Goal: Task Accomplishment & Management: Manage account settings

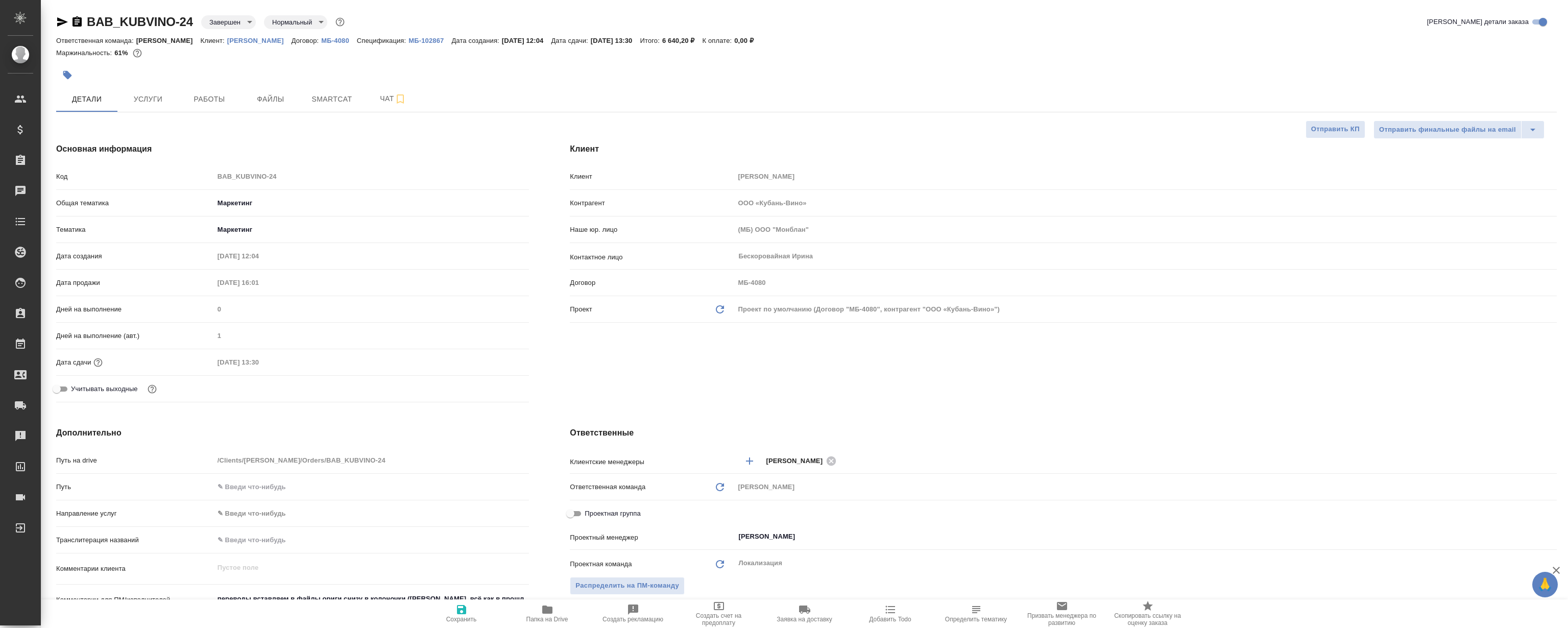
select select "RU"
click at [330, 103] on span "Smartcat" at bounding box center [332, 99] width 49 height 13
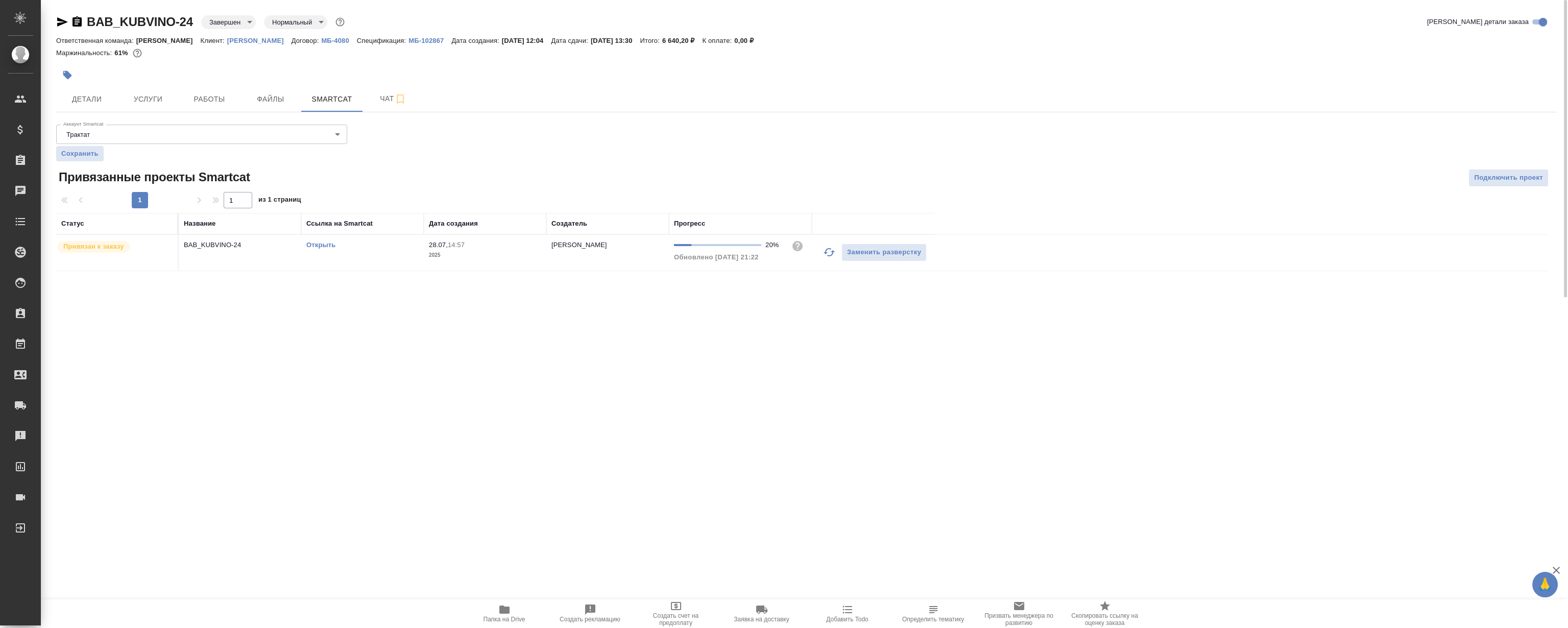
click at [327, 243] on link "Открыть" at bounding box center [321, 245] width 29 height 8
click at [316, 245] on link "Открыть" at bounding box center [321, 245] width 29 height 8
click at [319, 239] on td "Открыть" at bounding box center [362, 253] width 122 height 35
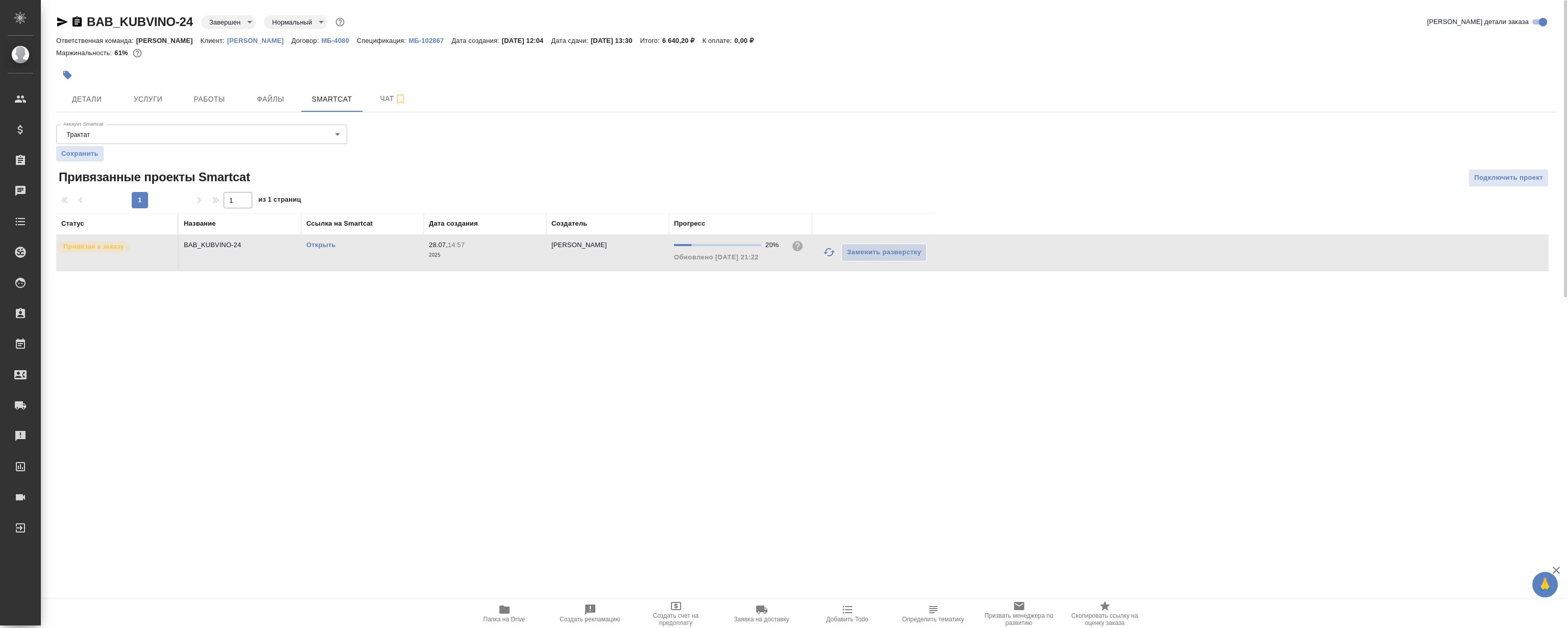
click at [320, 244] on link "Открыть" at bounding box center [321, 245] width 29 height 8
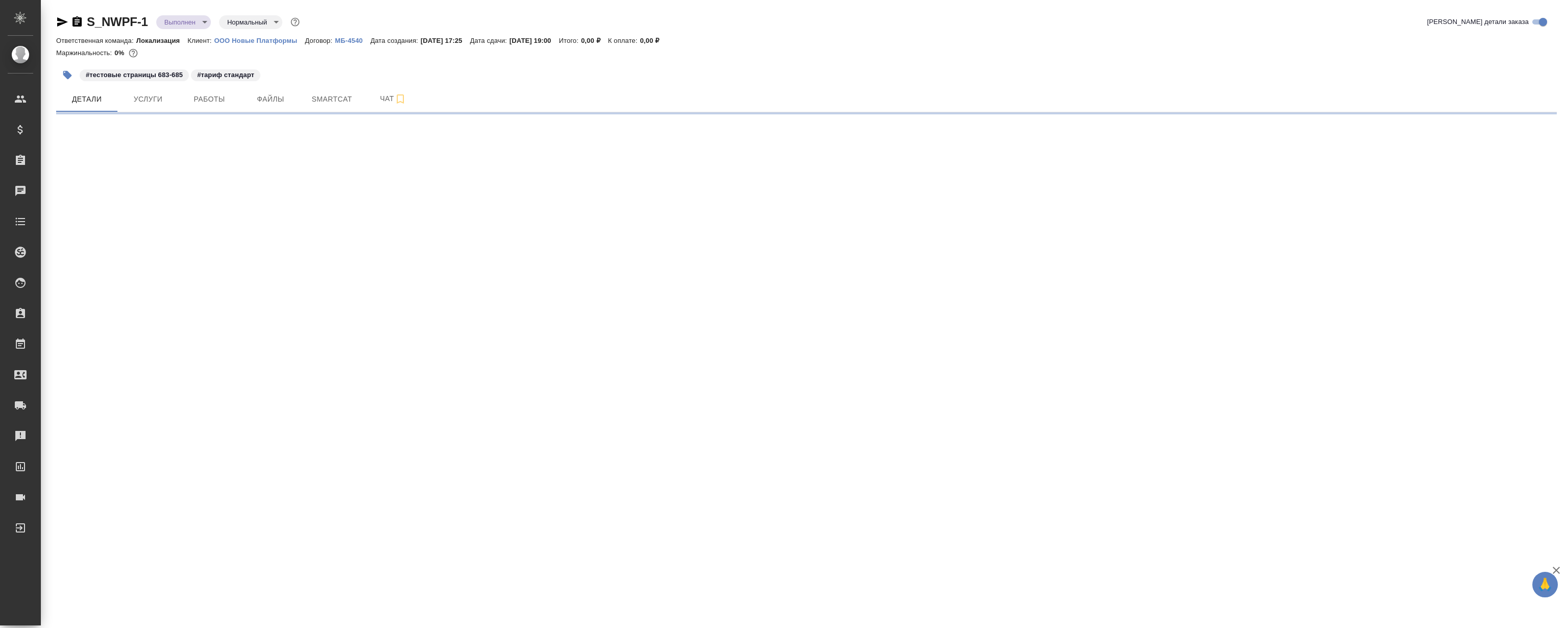
select select "RU"
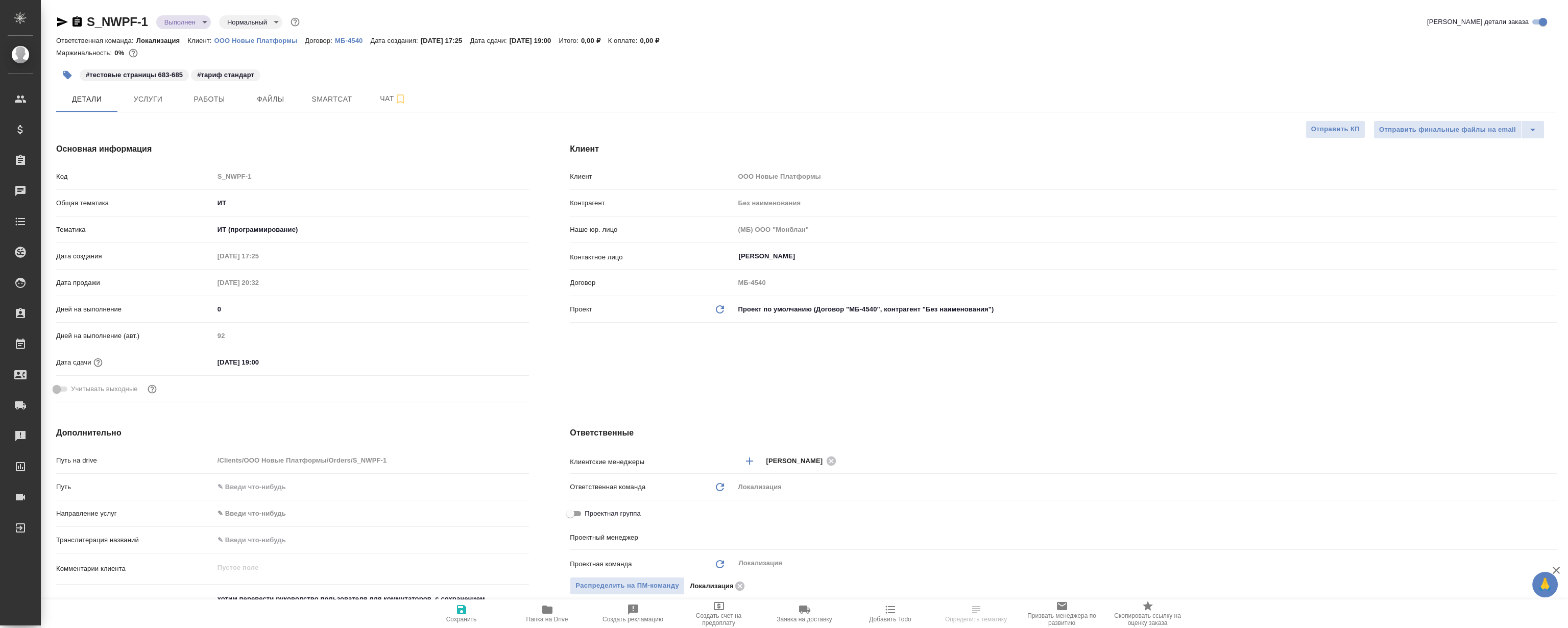
type textarea "x"
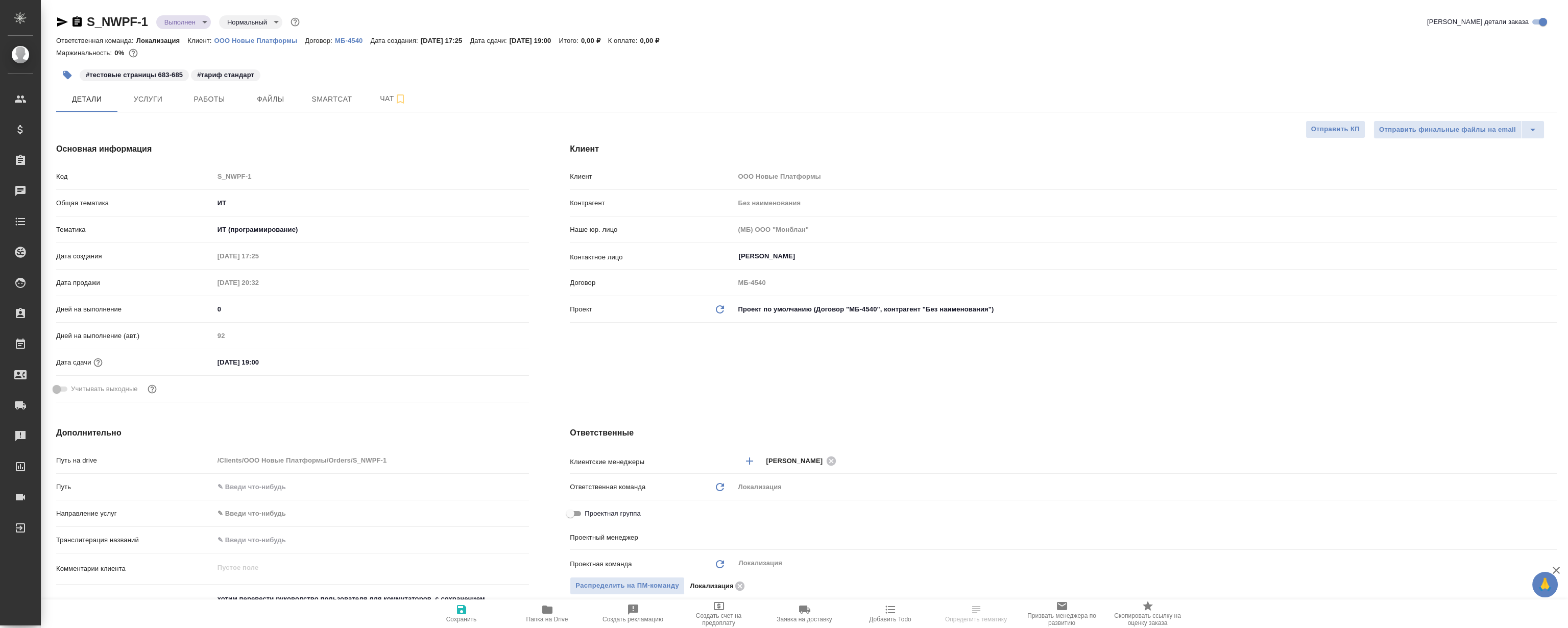
type textarea "x"
type input "[PERSON_NAME]"
type textarea "x"
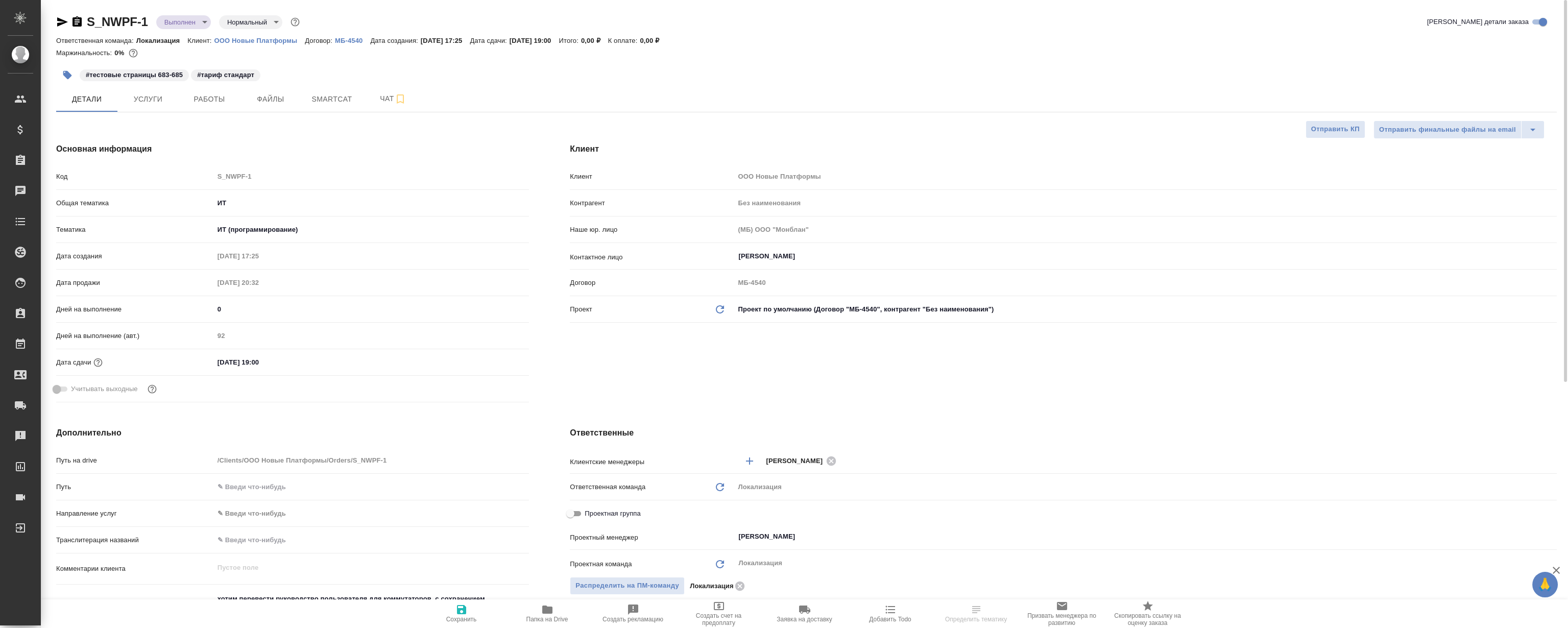
type textarea "x"
click at [210, 98] on span "Работы" at bounding box center [209, 99] width 49 height 13
